Goal: Obtain resource: Download file/media

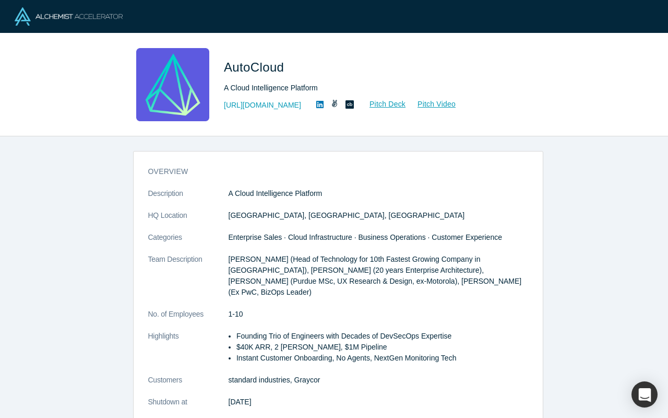
click at [397, 104] on link "Pitch Deck" at bounding box center [382, 104] width 48 height 12
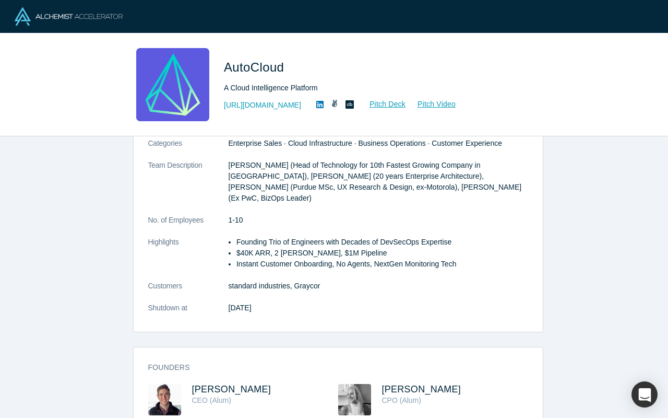
click at [160, 388] on img at bounding box center [164, 399] width 33 height 31
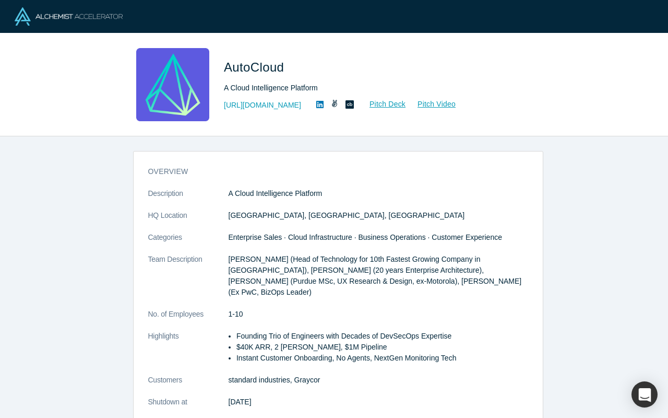
click at [354, 104] on icon at bounding box center [350, 104] width 8 height 8
click at [171, 259] on dt "Team Description" at bounding box center [188, 281] width 80 height 55
